Goal: Information Seeking & Learning: Understand process/instructions

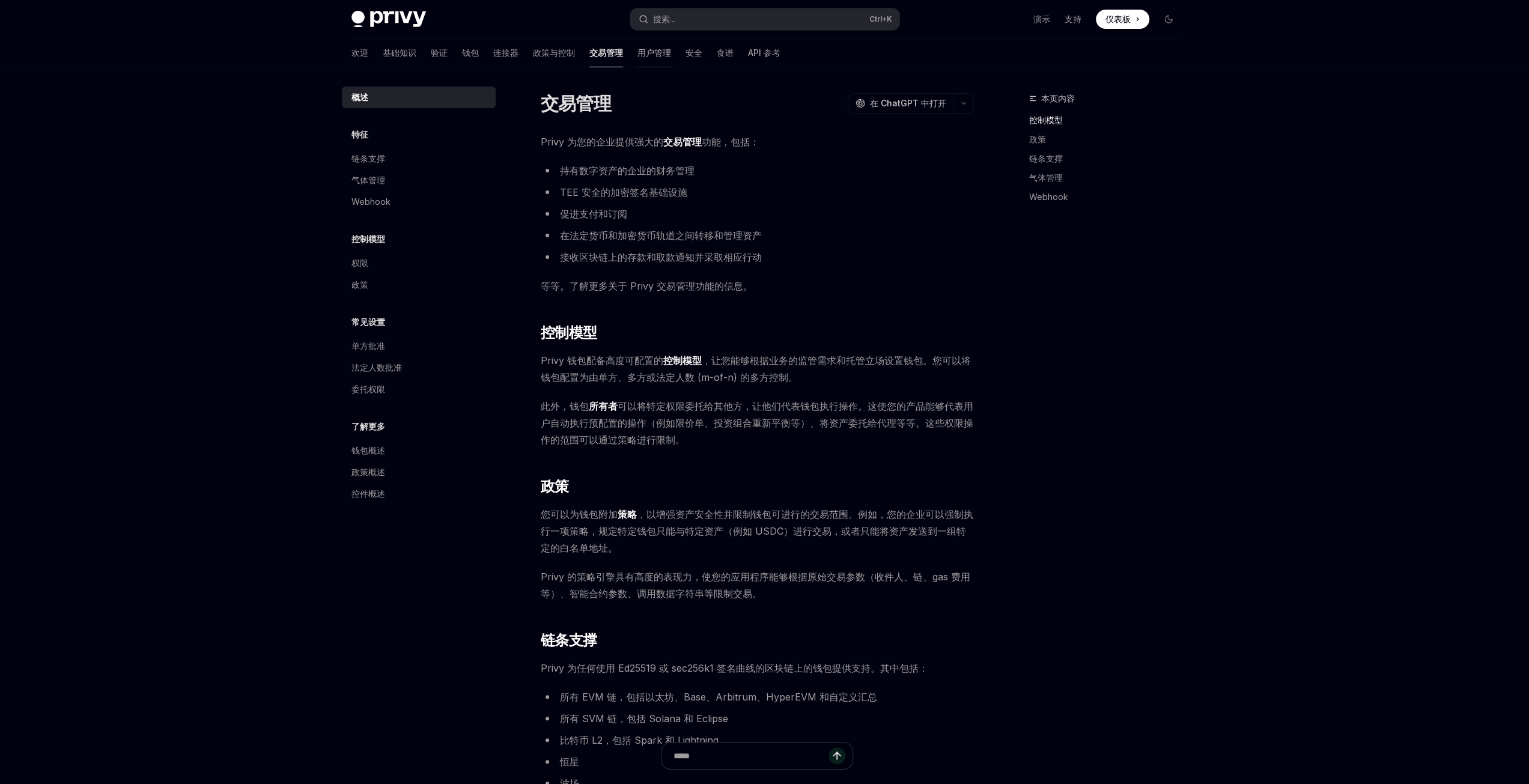
click at [638, 52] on font "用户管理" at bounding box center [654, 53] width 34 height 10
type textarea "*"
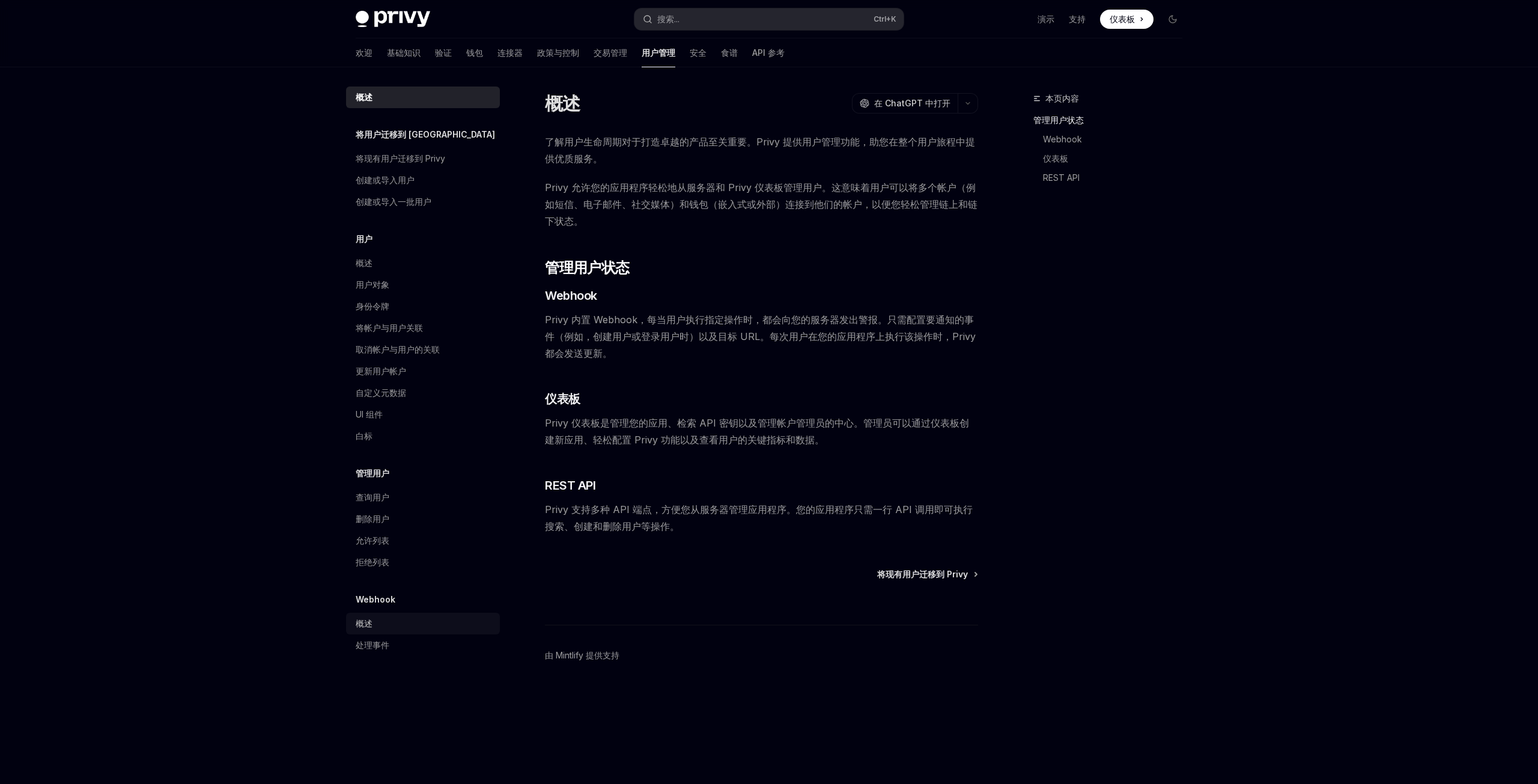
click at [378, 627] on div "概述" at bounding box center [424, 623] width 137 height 15
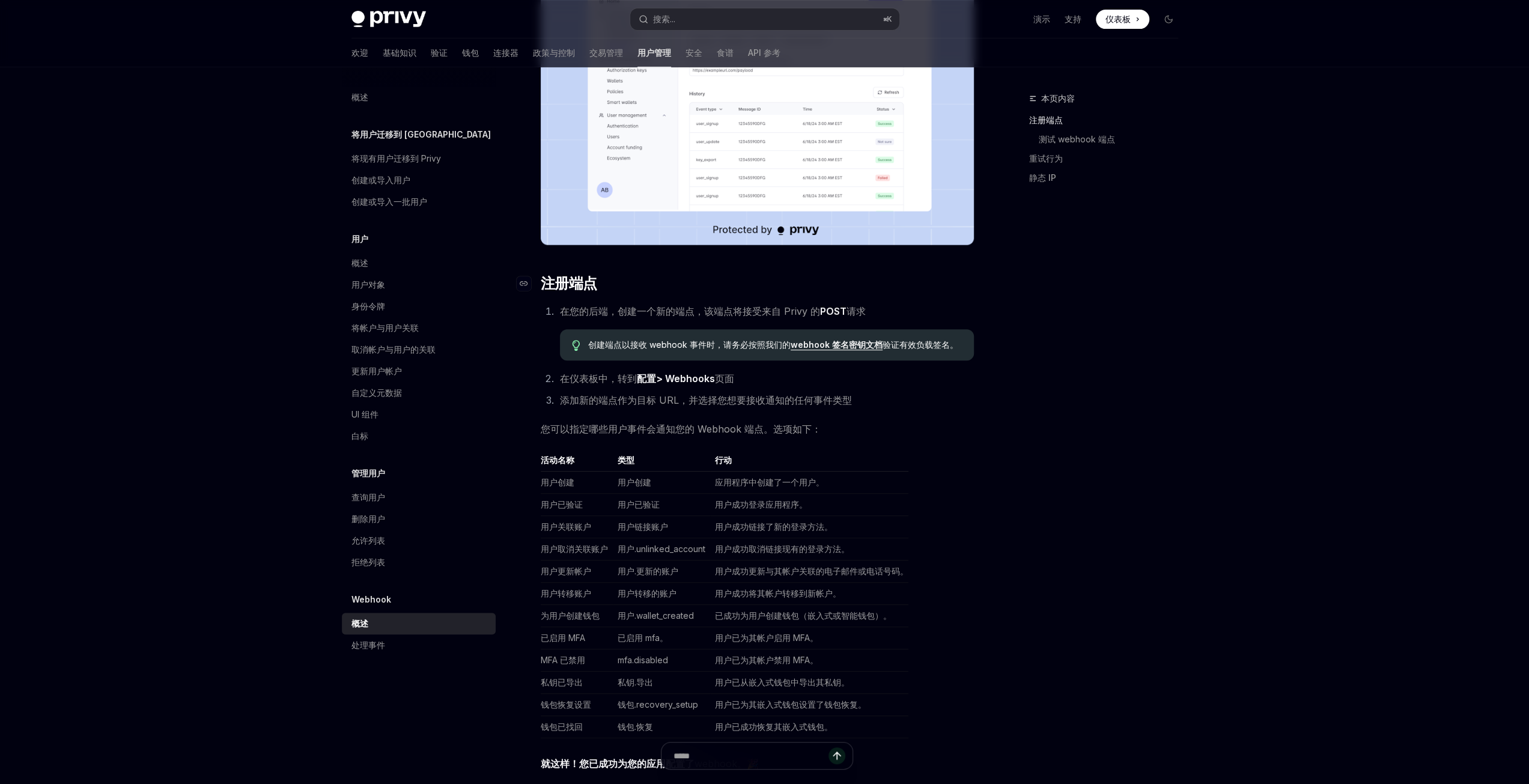
scroll to position [361, 0]
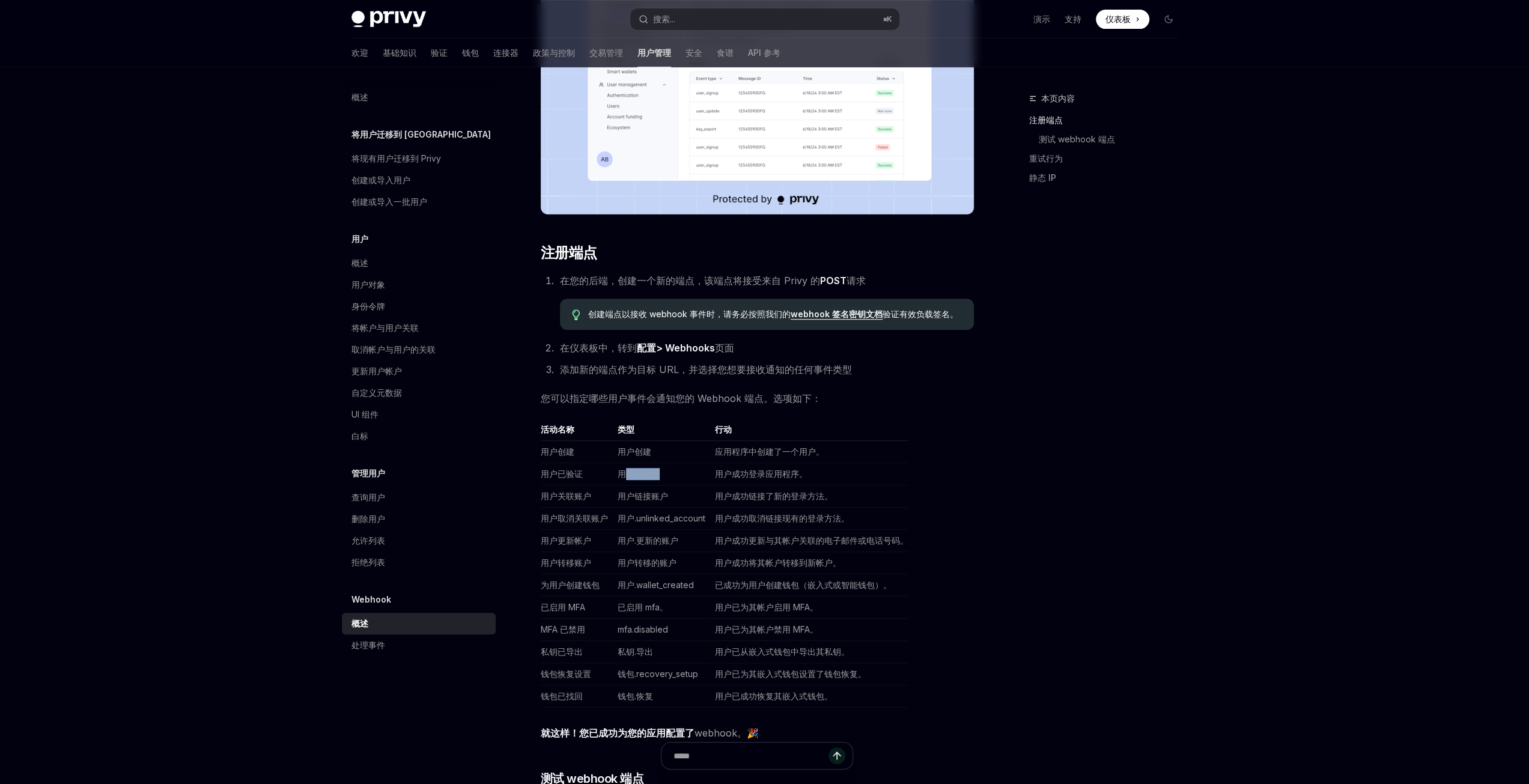
drag, startPoint x: 621, startPoint y: 474, endPoint x: 700, endPoint y: 474, distance: 79.0
click at [700, 474] on td "用户已验证" at bounding box center [662, 474] width 97 height 22
click at [783, 475] on font "用户成功登录应用程序。" at bounding box center [761, 474] width 92 height 10
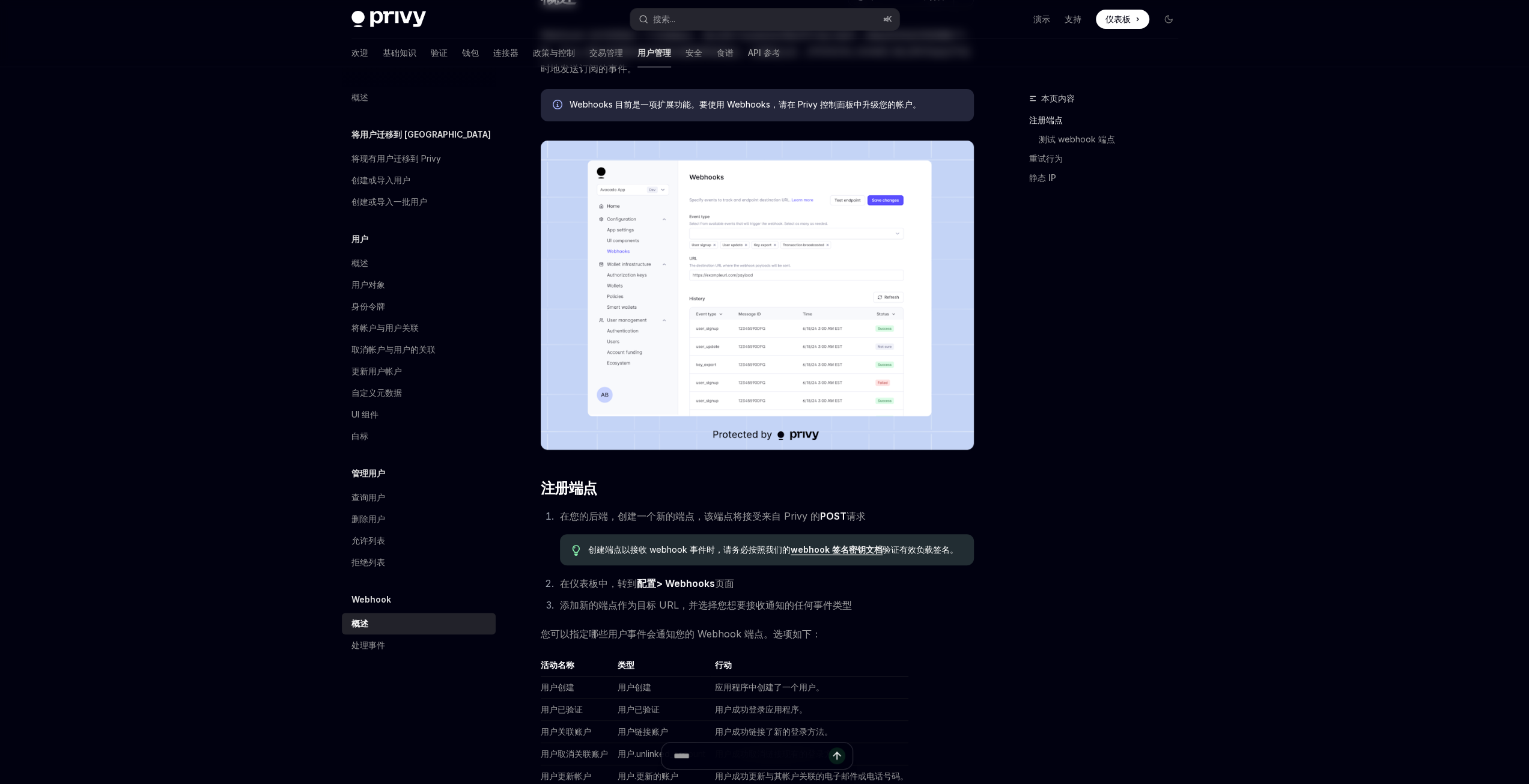
scroll to position [0, 0]
